Goal: Task Accomplishment & Management: Use online tool/utility

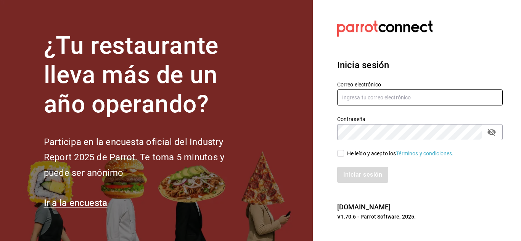
click at [346, 98] on input "text" at bounding box center [420, 98] width 166 height 16
type input "contabilidad1@mmcp.com.mx"
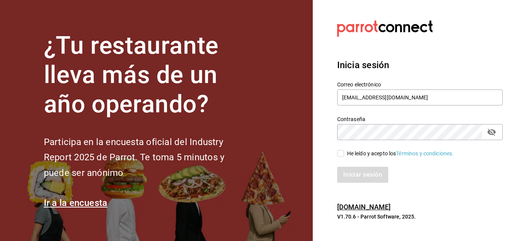
click at [492, 134] on icon "passwordField" at bounding box center [491, 132] width 8 height 7
click at [340, 153] on input "He leído y acepto los Términos y condiciones." at bounding box center [340, 153] width 7 height 7
checkbox input "true"
click at [356, 171] on button "Iniciar sesión" at bounding box center [363, 175] width 52 height 16
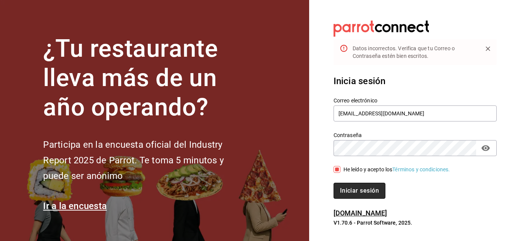
click at [371, 192] on button "Iniciar sesión" at bounding box center [360, 191] width 52 height 16
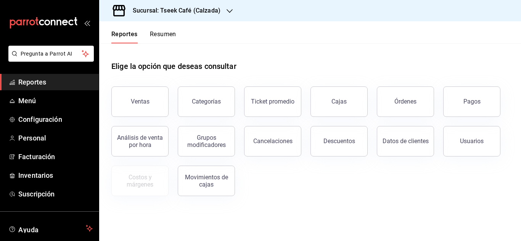
click at [174, 13] on h3 "Sucursal: Tseek Café (Calzada)" at bounding box center [174, 10] width 94 height 9
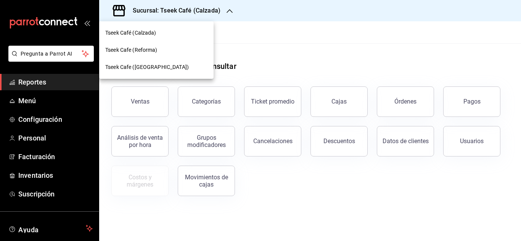
click at [140, 66] on span "Tseek Cafe ([GEOGRAPHIC_DATA])" at bounding box center [147, 67] width 84 height 8
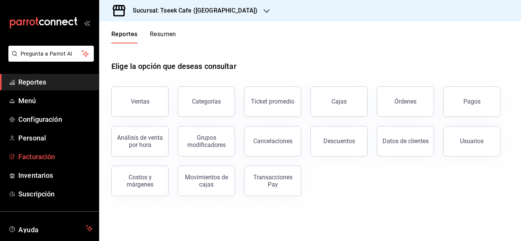
click at [60, 156] on span "Facturación" at bounding box center [55, 157] width 74 height 10
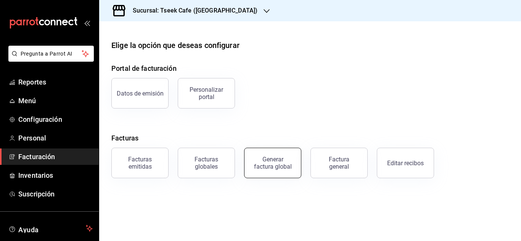
click at [265, 164] on div "Generar factura global" at bounding box center [273, 163] width 38 height 14
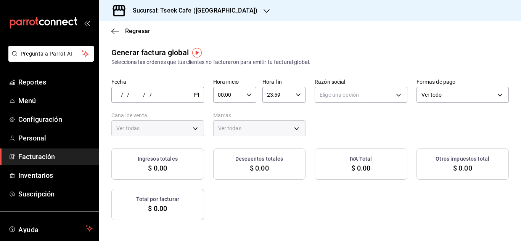
type input "PARROT,UBER_EATS,RAPPI,DIDI_FOOD,ONLINE"
click at [204, 95] on div "/ / - / /" at bounding box center [157, 95] width 93 height 16
click at [162, 117] on span "Rango de fechas" at bounding box center [147, 118] width 59 height 8
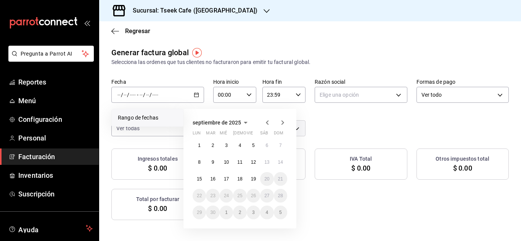
click at [266, 121] on icon "button" at bounding box center [267, 122] width 9 height 9
click at [252, 145] on button "1" at bounding box center [253, 146] width 13 height 14
click at [253, 144] on abbr "1" at bounding box center [253, 145] width 3 height 5
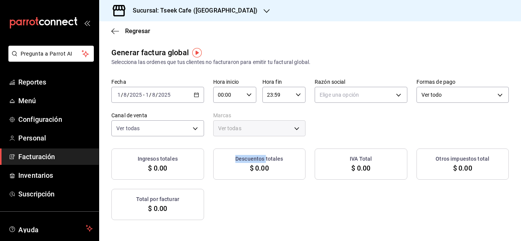
click at [253, 144] on div "Generar factura global Selecciona las ordenes que tus clientes no facturaron pa…" at bounding box center [310, 134] width 422 height 174
click at [210, 112] on div "Fecha [DATE] [DATE] - [DATE] [DATE] Hora inicio 00:00 Hora inicio Hora fin 23:5…" at bounding box center [309, 108] width 397 height 58
click at [387, 94] on body "Pregunta a Parrot AI Reportes Menú Configuración Personal Facturación Inventari…" at bounding box center [260, 120] width 521 height 241
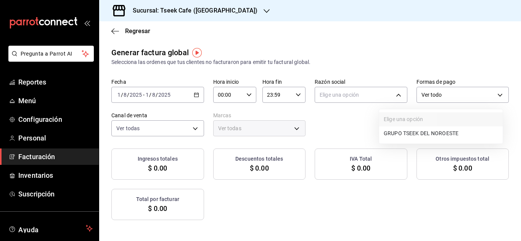
click at [402, 132] on li "GRUPO TSEEK DEL NOROESTE" at bounding box center [441, 134] width 124 height 14
type input "6eca467f-372b-4b56-9453-53fa34339664"
type input "e48aee5e-83eb-415e-8277-edc072ba9fa6"
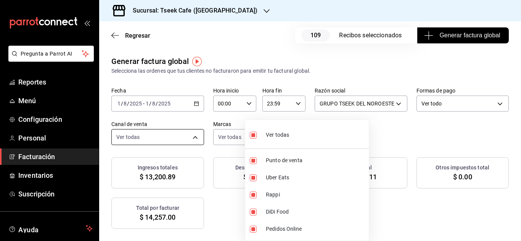
click at [341, 135] on body "Pregunta a Parrot AI Reportes Menú Configuración Personal Facturación Inventari…" at bounding box center [260, 120] width 521 height 241
drag, startPoint x: 400, startPoint y: 77, endPoint x: 427, endPoint y: 150, distance: 77.2
click at [401, 80] on div at bounding box center [260, 120] width 521 height 241
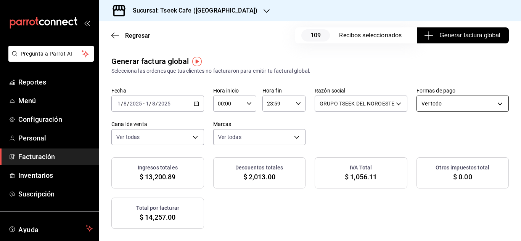
click at [214, 141] on body "Pregunta a Parrot AI Reportes Menú Configuración Personal Facturación Inventari…" at bounding box center [260, 120] width 521 height 241
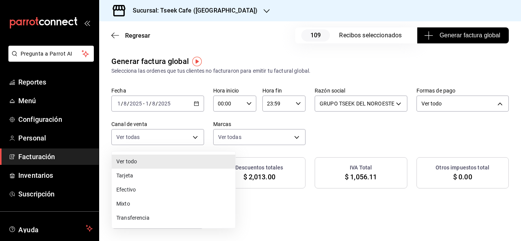
click at [140, 191] on li "Efectivo" at bounding box center [174, 190] width 124 height 14
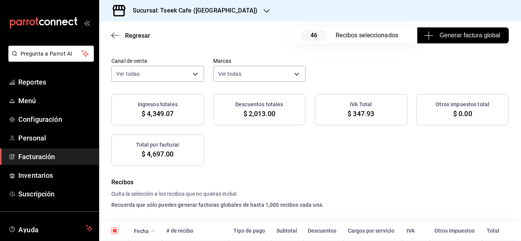
scroll to position [76, 0]
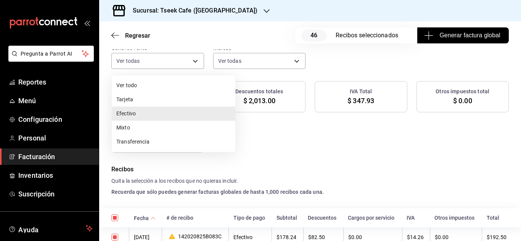
click at [179, 56] on body "Pregunta a Parrot AI Reportes Menú Configuración Personal Facturación Inventari…" at bounding box center [260, 120] width 521 height 241
click at [165, 83] on li "Ver todo" at bounding box center [174, 86] width 124 height 14
type input "ALL"
